Goal: Information Seeking & Learning: Check status

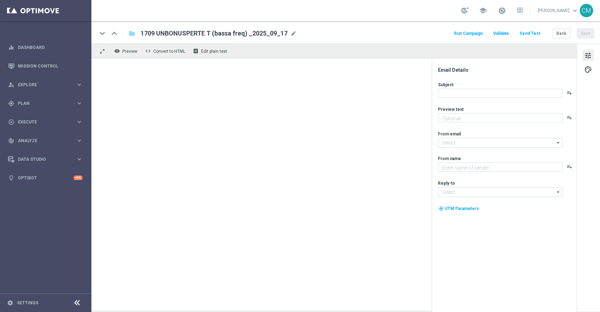
type textarea "Ti abbiamo accreditato 2€ di bonus Slot"
type input "newsletter@comunicazioni.sisal.it"
type textarea "Sisal"
type input "info@sisal.it"
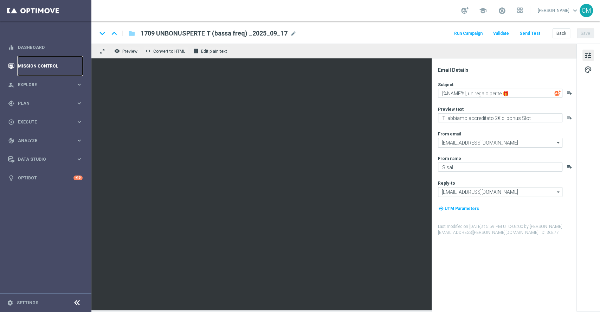
click at [26, 66] on link "Mission Control" at bounding box center [50, 66] width 65 height 19
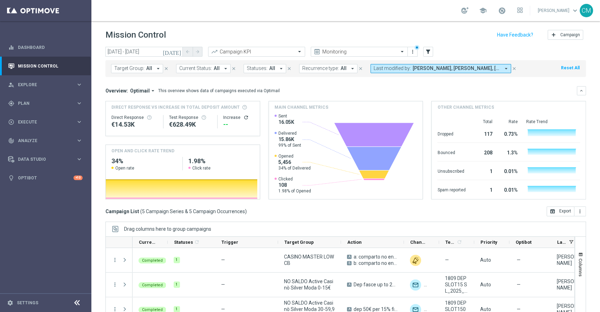
click at [178, 49] on icon "today" at bounding box center [172, 52] width 19 height 6
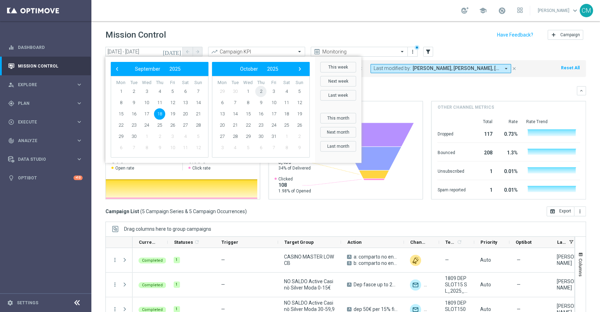
click at [258, 91] on span "2" at bounding box center [260, 91] width 11 height 11
click at [258, 91] on span "30" at bounding box center [260, 91] width 11 height 11
click at [156, 89] on span "2" at bounding box center [159, 91] width 11 height 11
type input "02 Oct 2025 - 02 Oct 2025"
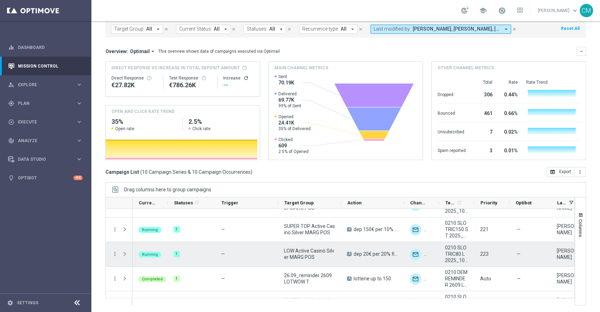
scroll to position [115, 0]
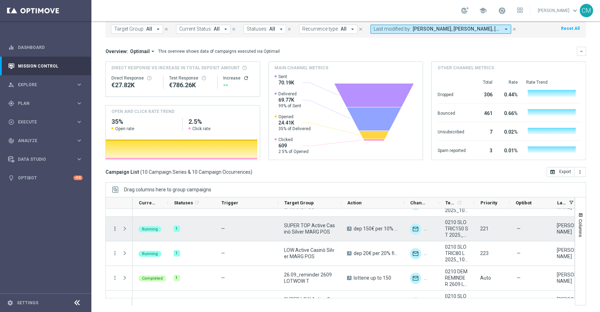
click at [112, 229] on icon "more_vert" at bounding box center [115, 228] width 6 height 6
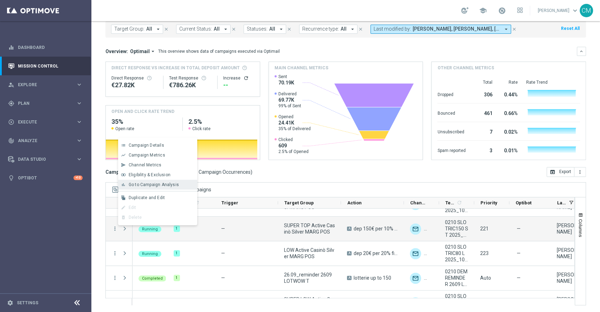
click at [165, 182] on span "Go to Campaign Analysis" at bounding box center [154, 184] width 50 height 5
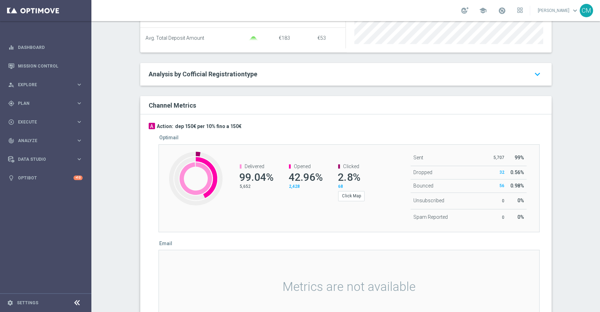
scroll to position [360, 0]
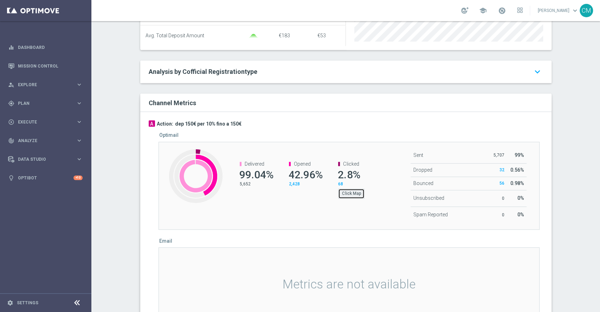
click at [347, 198] on button "Click Map" at bounding box center [351, 193] width 26 height 10
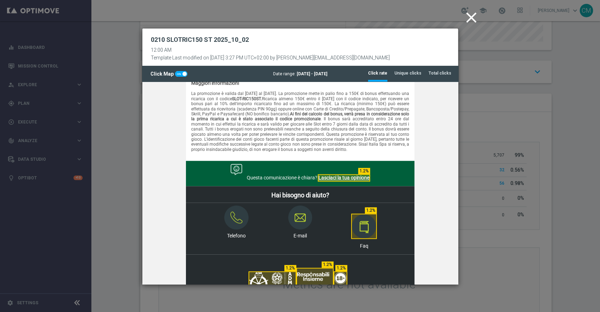
scroll to position [644, 0]
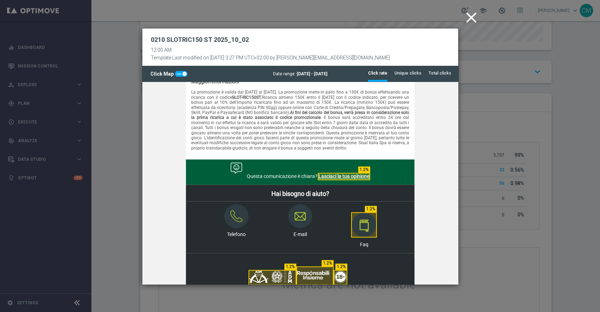
click at [475, 15] on icon "close" at bounding box center [472, 18] width 18 height 18
